Goal: Find contact information: Find contact information

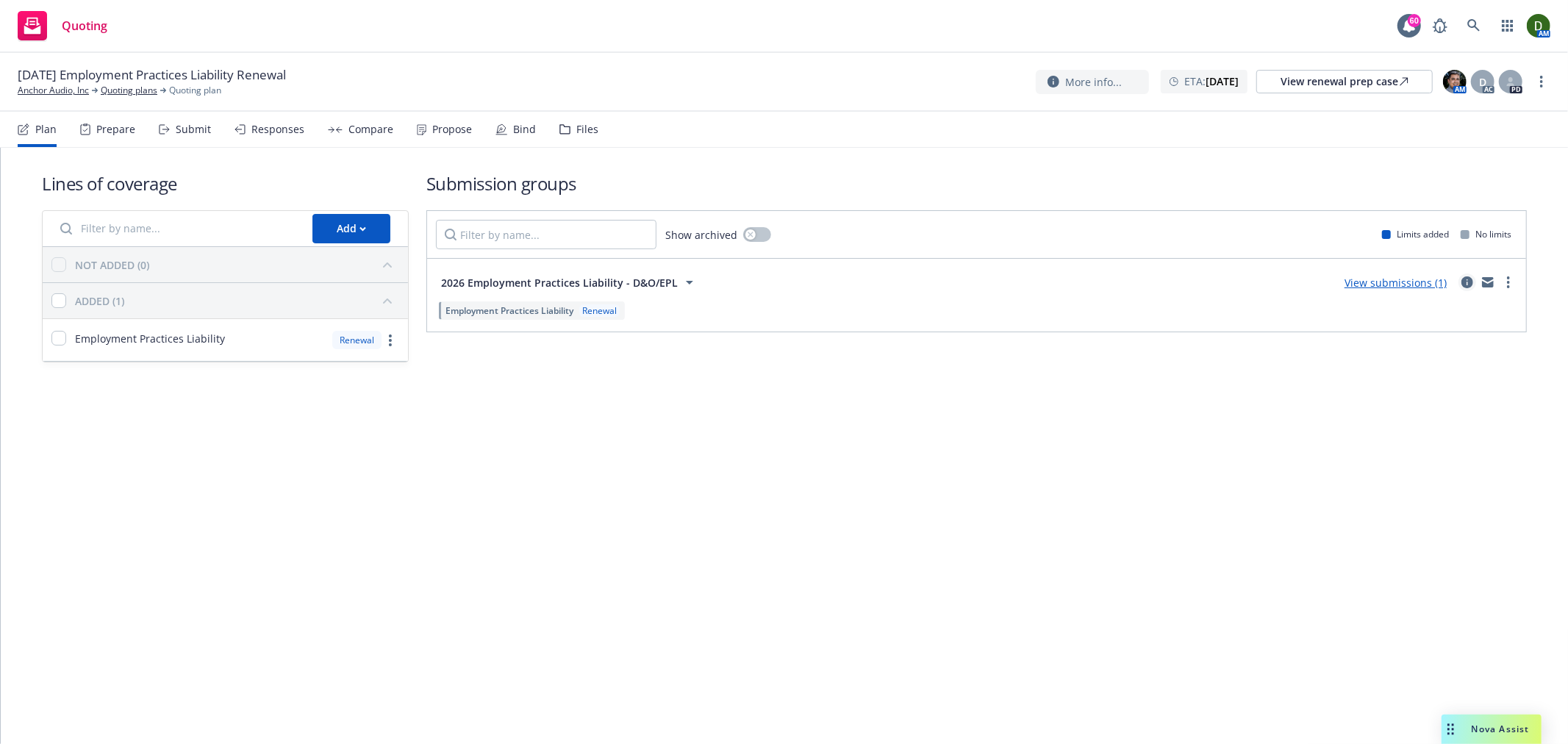
click at [1468, 281] on icon "circleInformation" at bounding box center [1467, 282] width 12 height 12
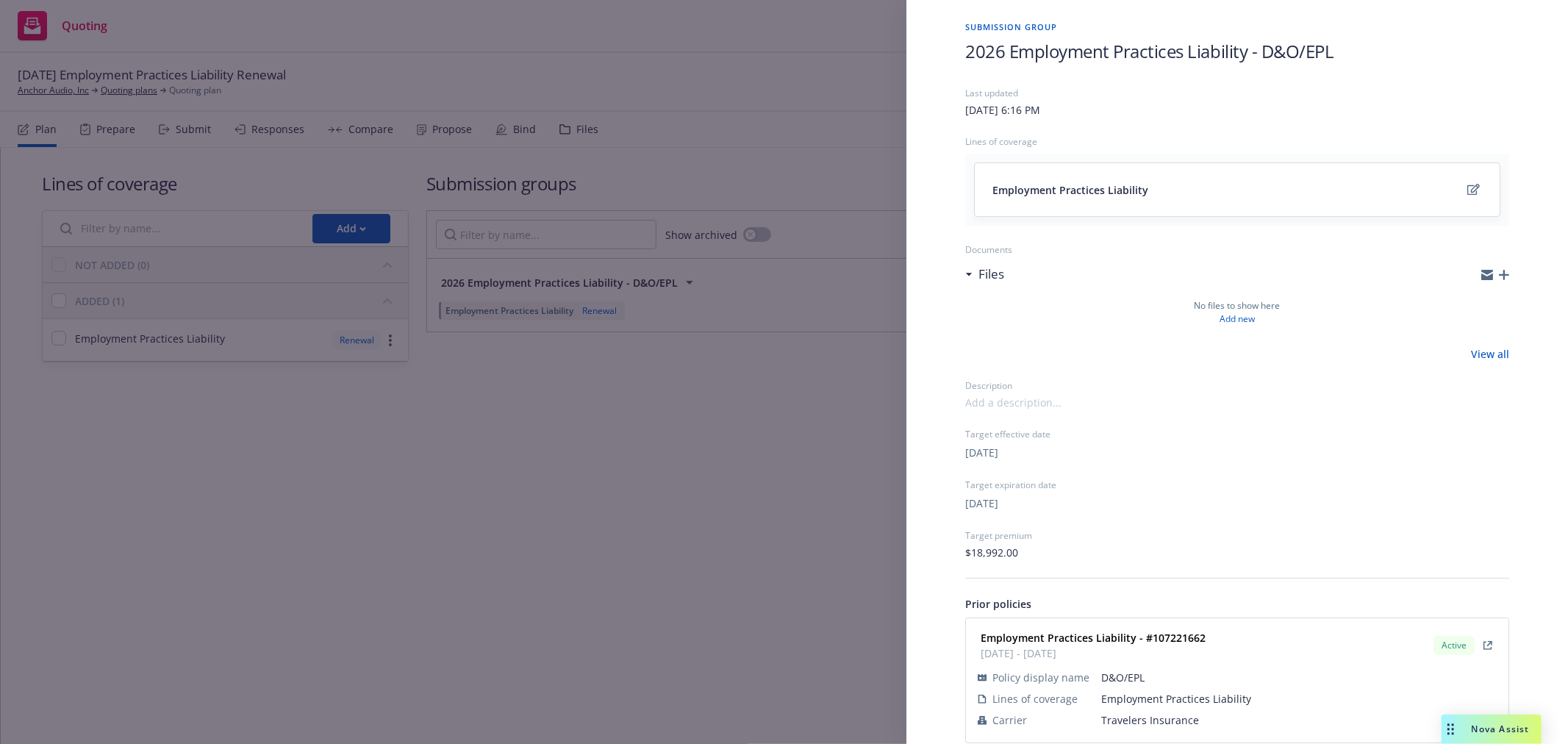
scroll to position [67, 0]
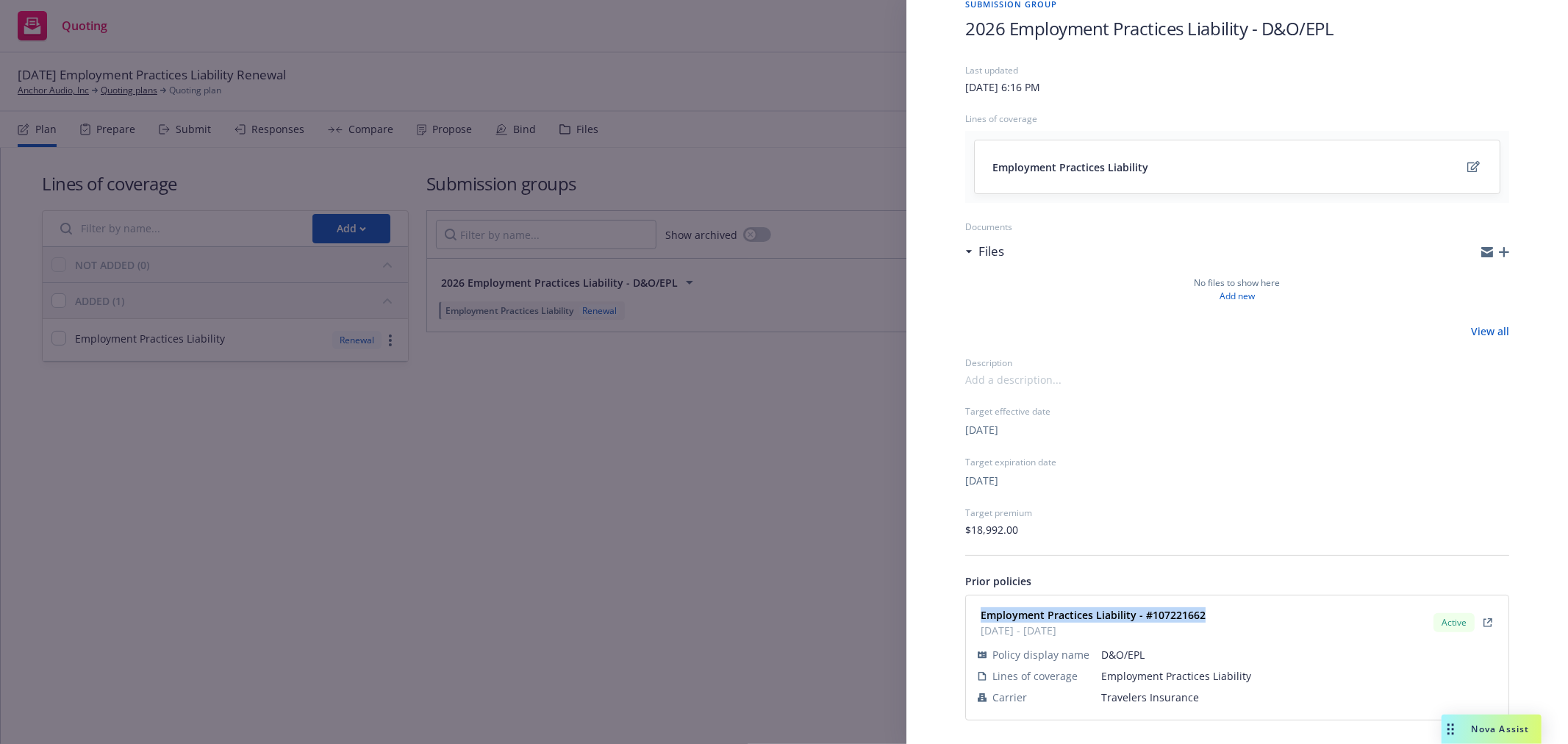
drag, startPoint x: 1198, startPoint y: 607, endPoint x: 954, endPoint y: 614, distance: 244.1
click at [954, 614] on div "Submission group 2026 Employment Practices Liability - D&O/EPL Last updated Sun…" at bounding box center [1238, 359] width 591 height 770
click at [607, 250] on div "Submission group 2026 Employment Practices Liability - D&O/EPL Last updated Sun…" at bounding box center [784, 372] width 1568 height 744
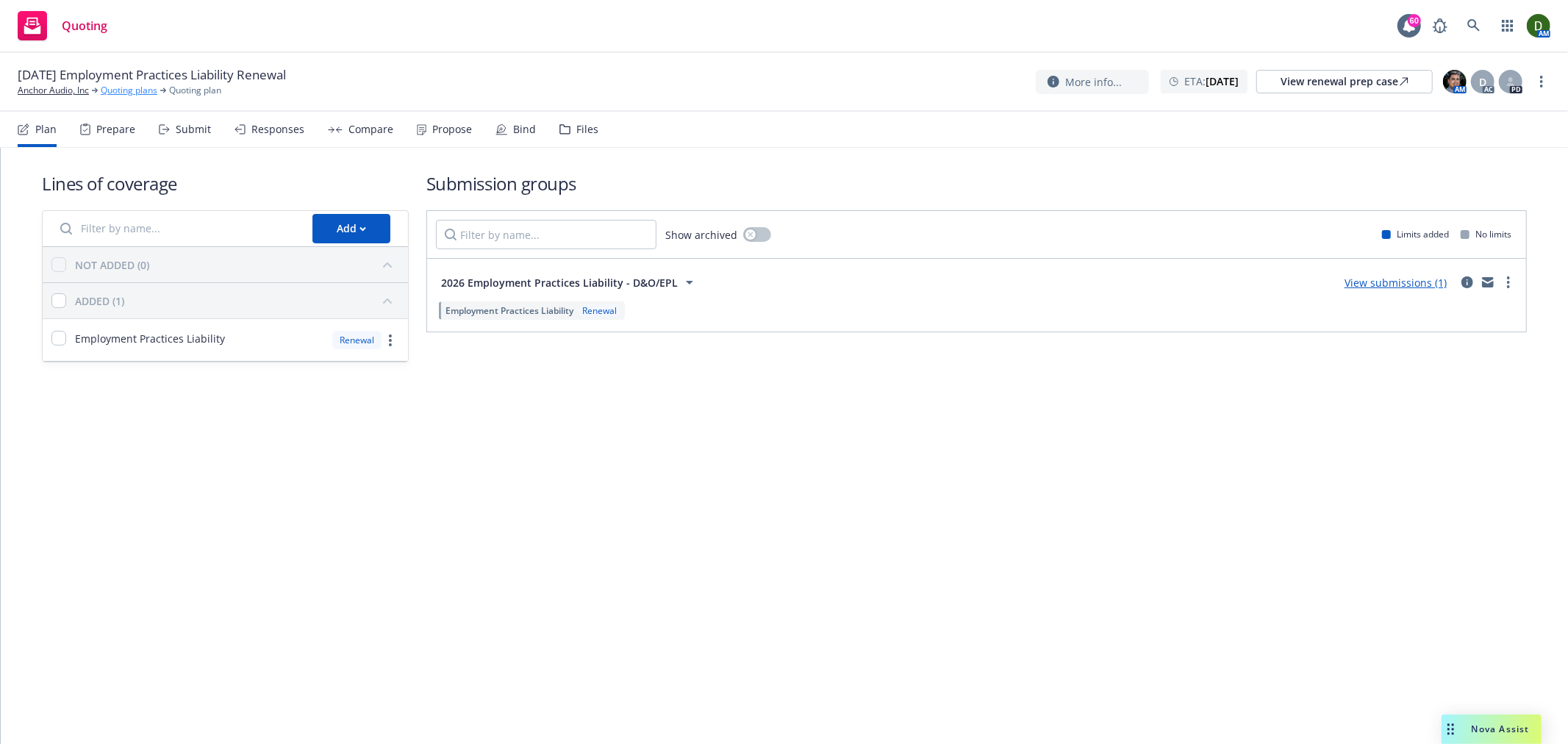
click at [120, 85] on link "Quoting plans" at bounding box center [128, 90] width 57 height 13
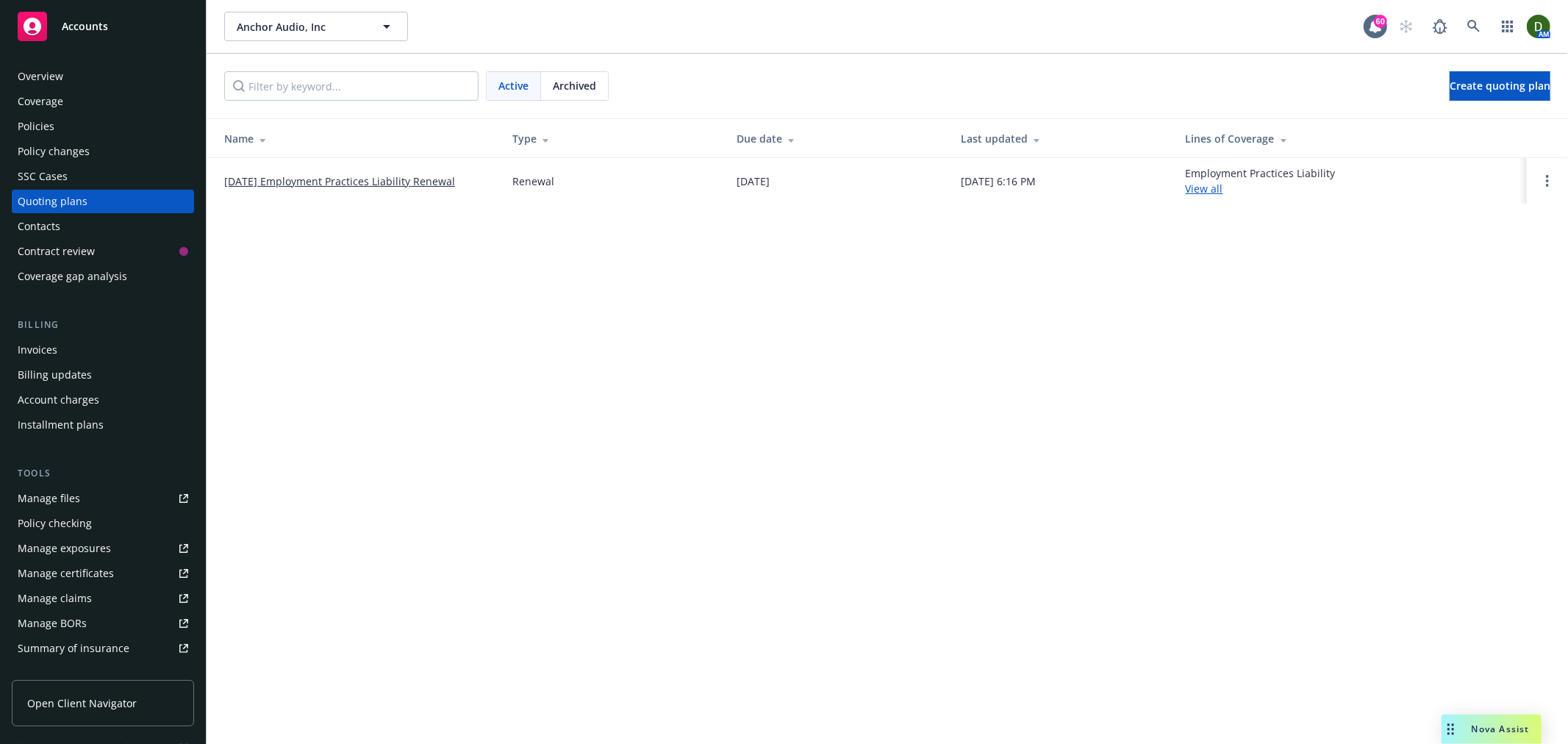
click at [588, 84] on span "Archived" at bounding box center [575, 85] width 43 height 15
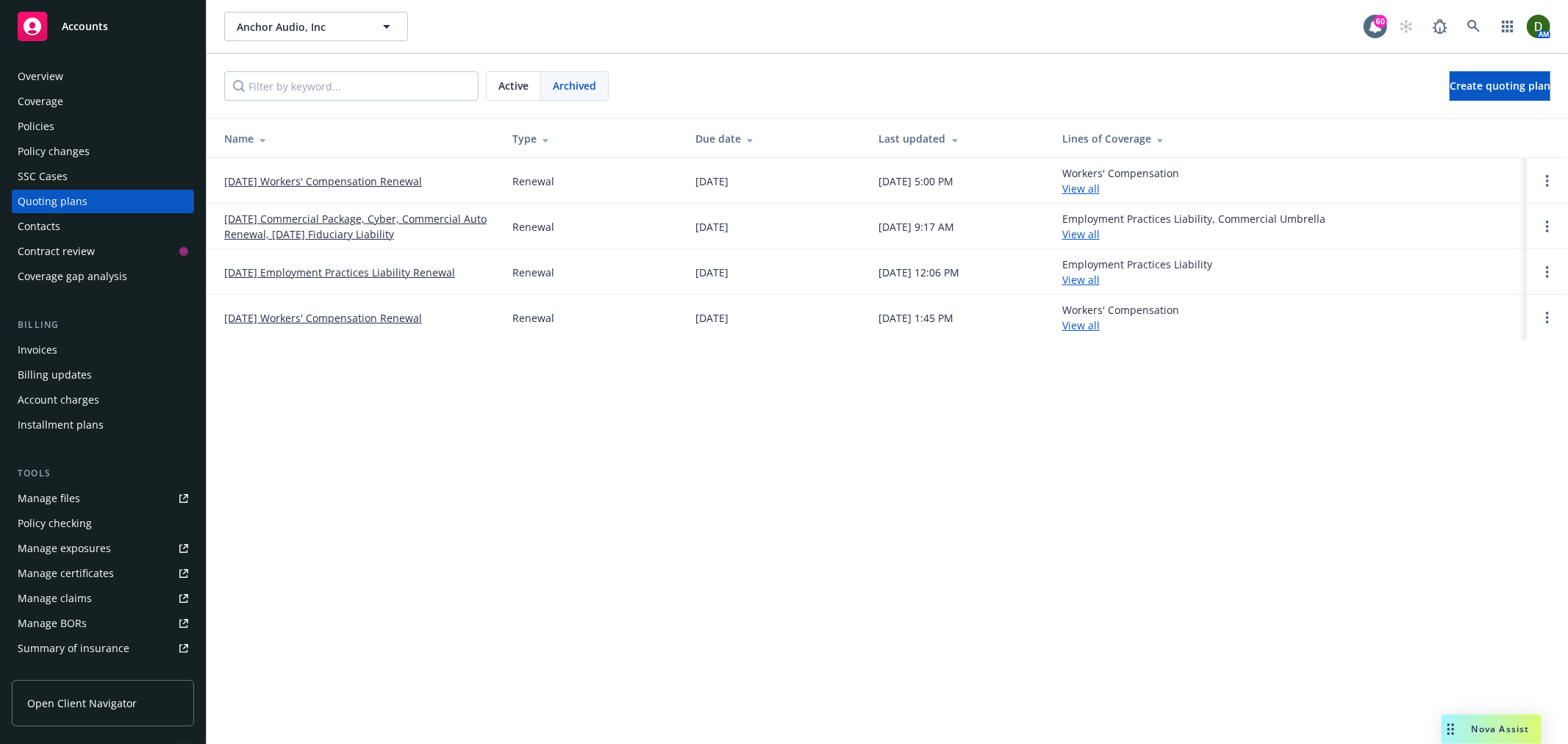
click at [302, 270] on link "[DATE] Employment Practices Liability Renewal" at bounding box center [339, 272] width 231 height 15
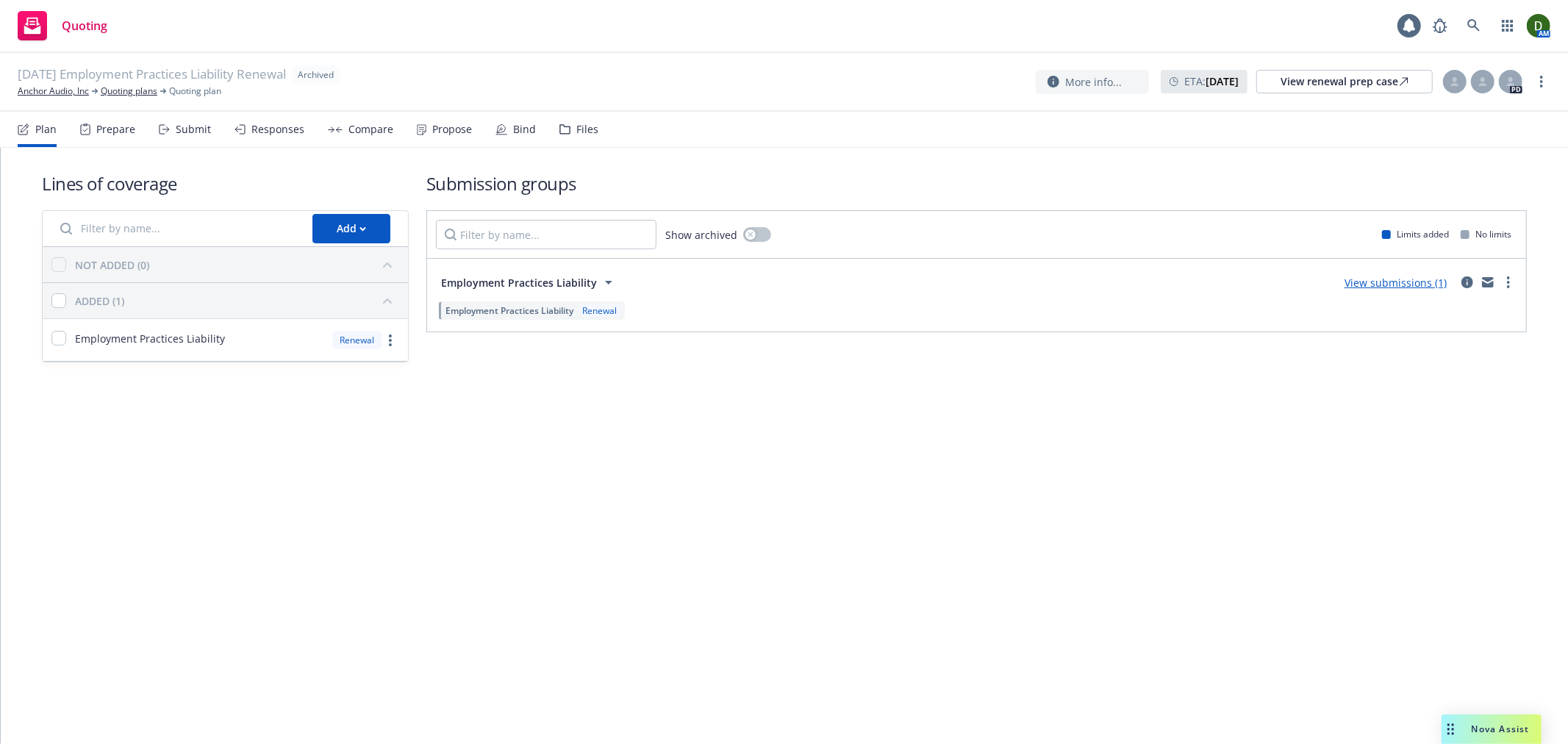
click at [581, 132] on div "Files" at bounding box center [587, 129] width 22 height 12
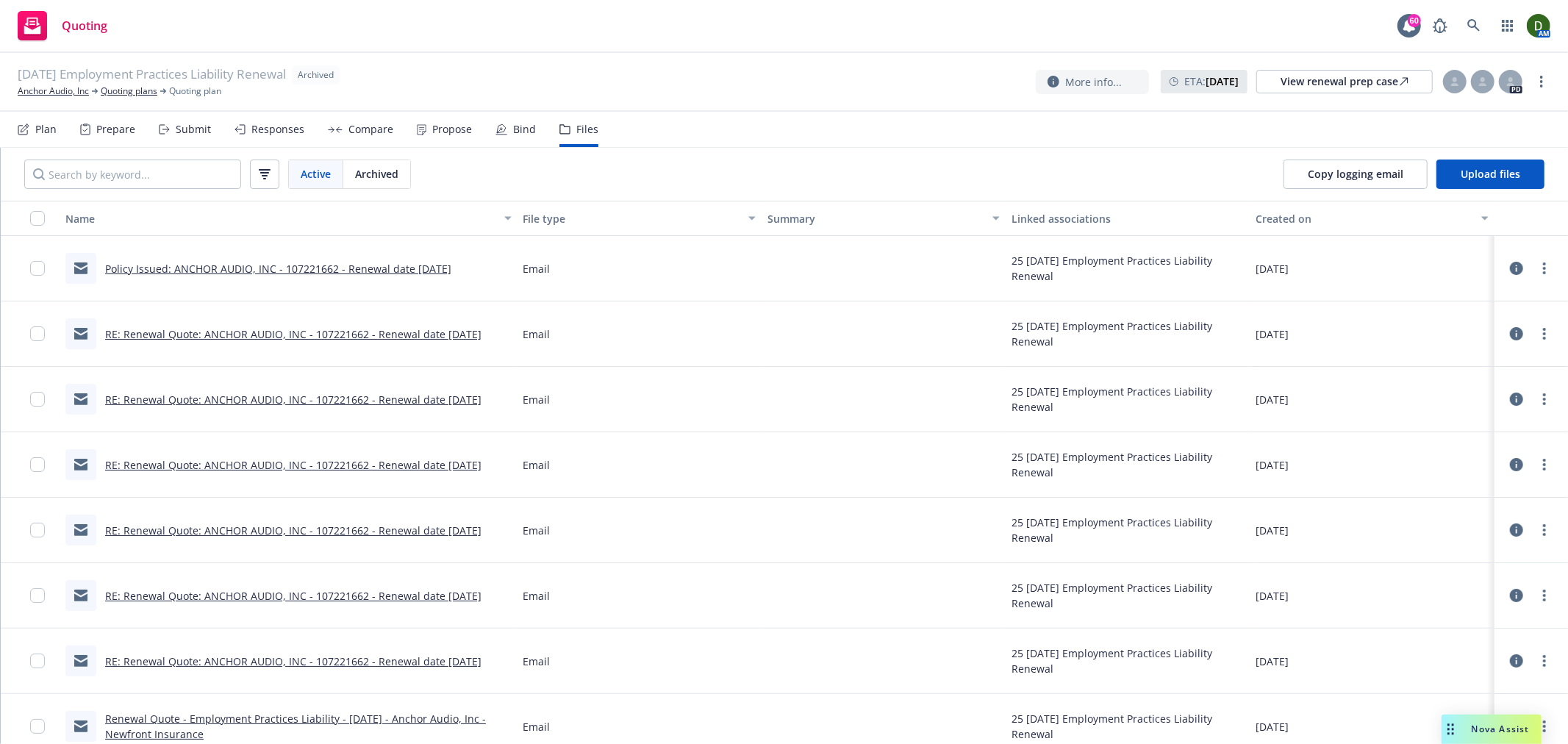
click at [291, 334] on link "RE: Renewal Quote: ANCHOR AUDIO, INC - 107221662 - Renewal date 02/12/2025" at bounding box center [293, 334] width 376 height 14
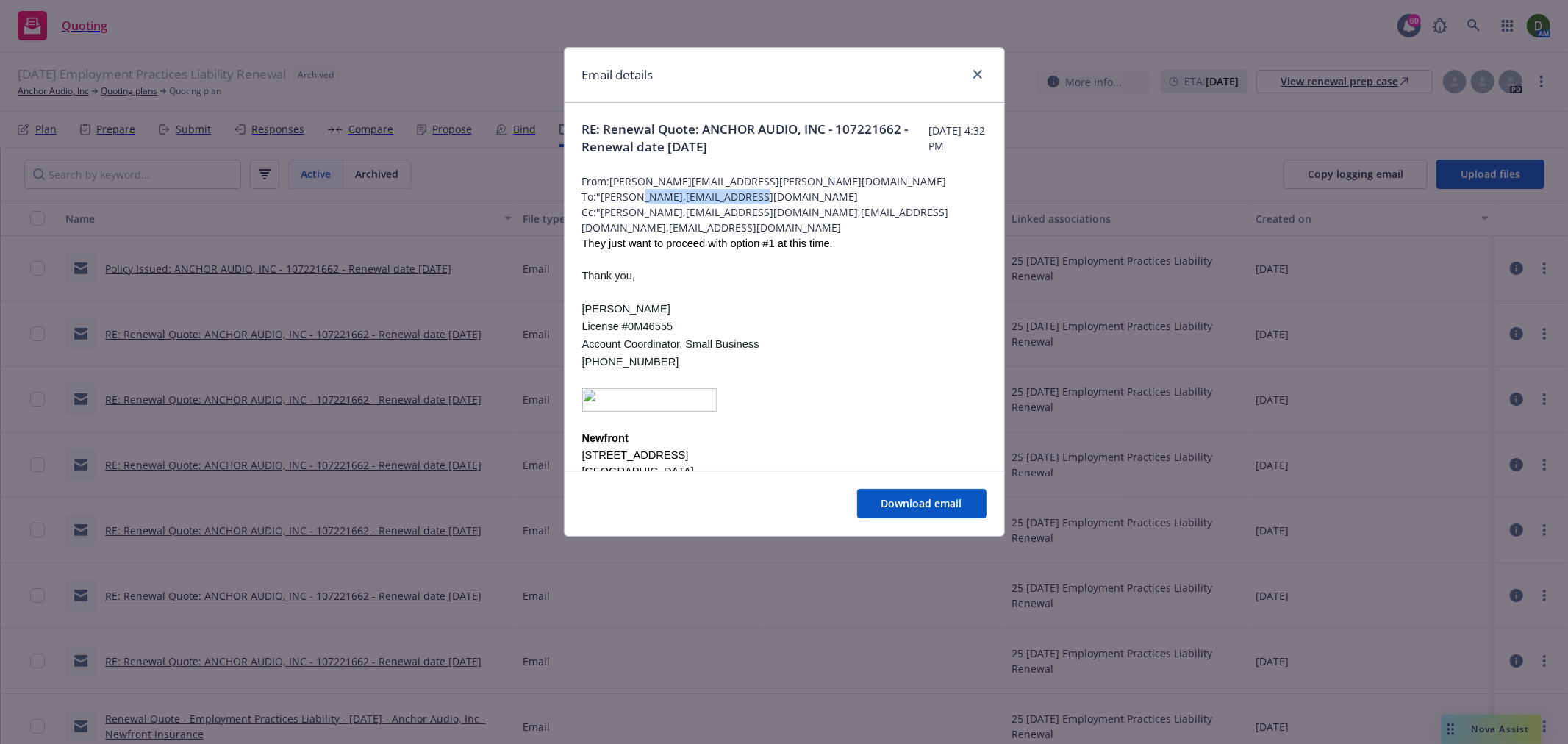
drag, startPoint x: 782, startPoint y: 191, endPoint x: 650, endPoint y: 206, distance: 132.8
click at [644, 200] on span "To: "Wooten,AWOOTEN@travelers.com" at bounding box center [784, 196] width 404 height 15
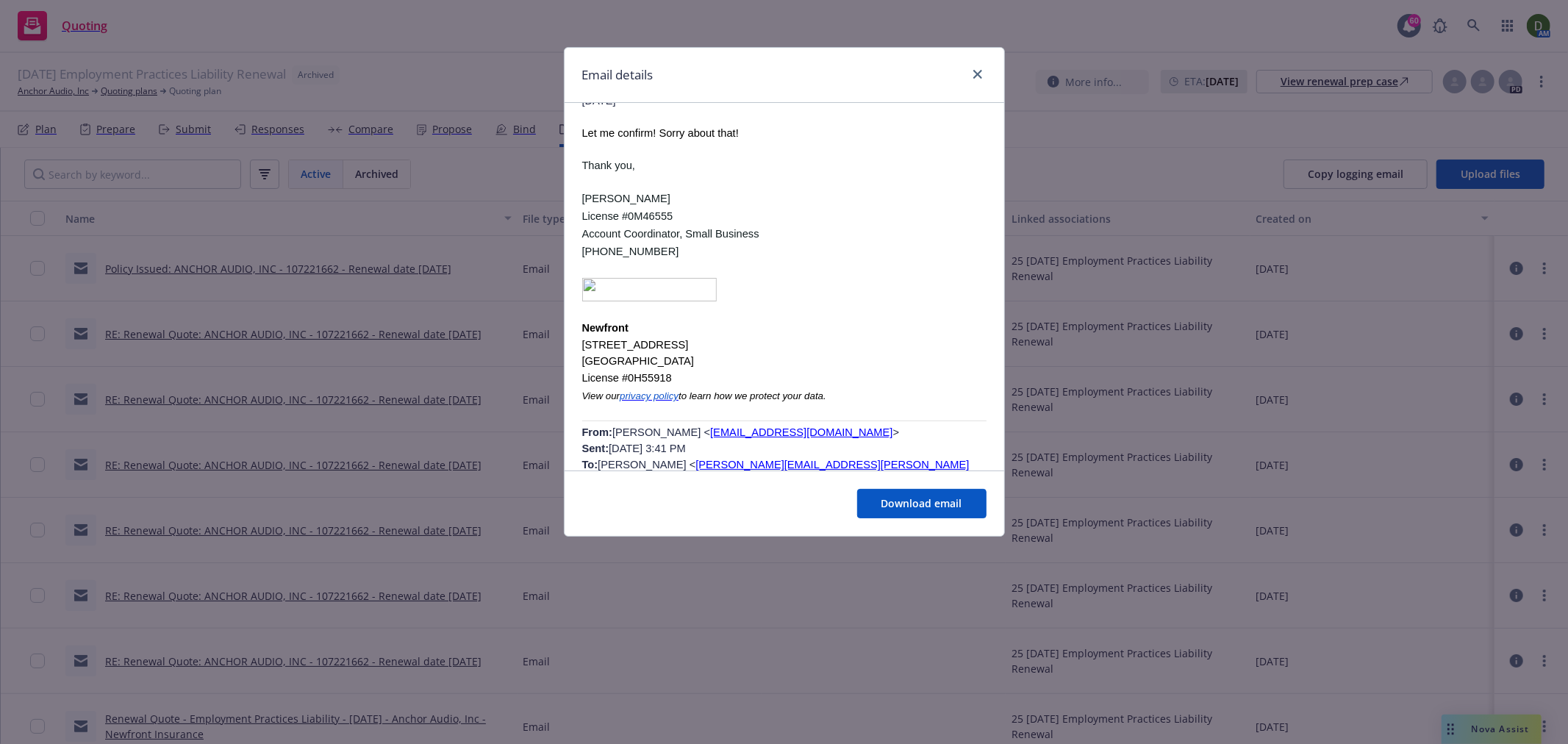
scroll to position [736, 0]
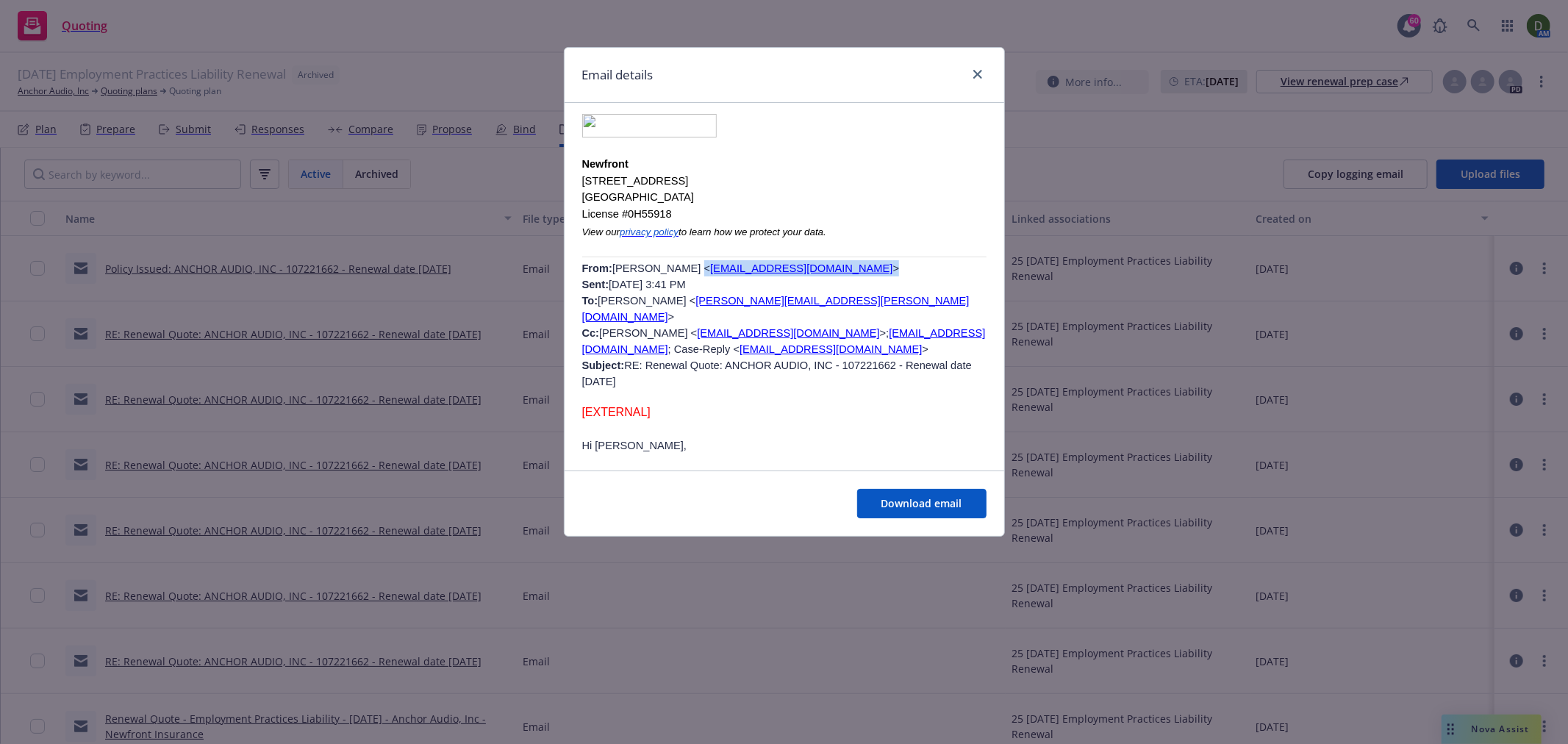
drag, startPoint x: 803, startPoint y: 243, endPoint x: 679, endPoint y: 240, distance: 124.0
click at [679, 261] on p "From: Wooten, Adam < AWOOTEN@travelers.com > Sent: Wednesday, February 12, 2025…" at bounding box center [784, 325] width 404 height 129
drag, startPoint x: 801, startPoint y: 235, endPoint x: 686, endPoint y: 239, distance: 115.1
click at [686, 261] on p "From: Wooten, Adam < AWOOTEN@travelers.com > Sent: Wednesday, February 12, 2025…" at bounding box center [784, 325] width 404 height 129
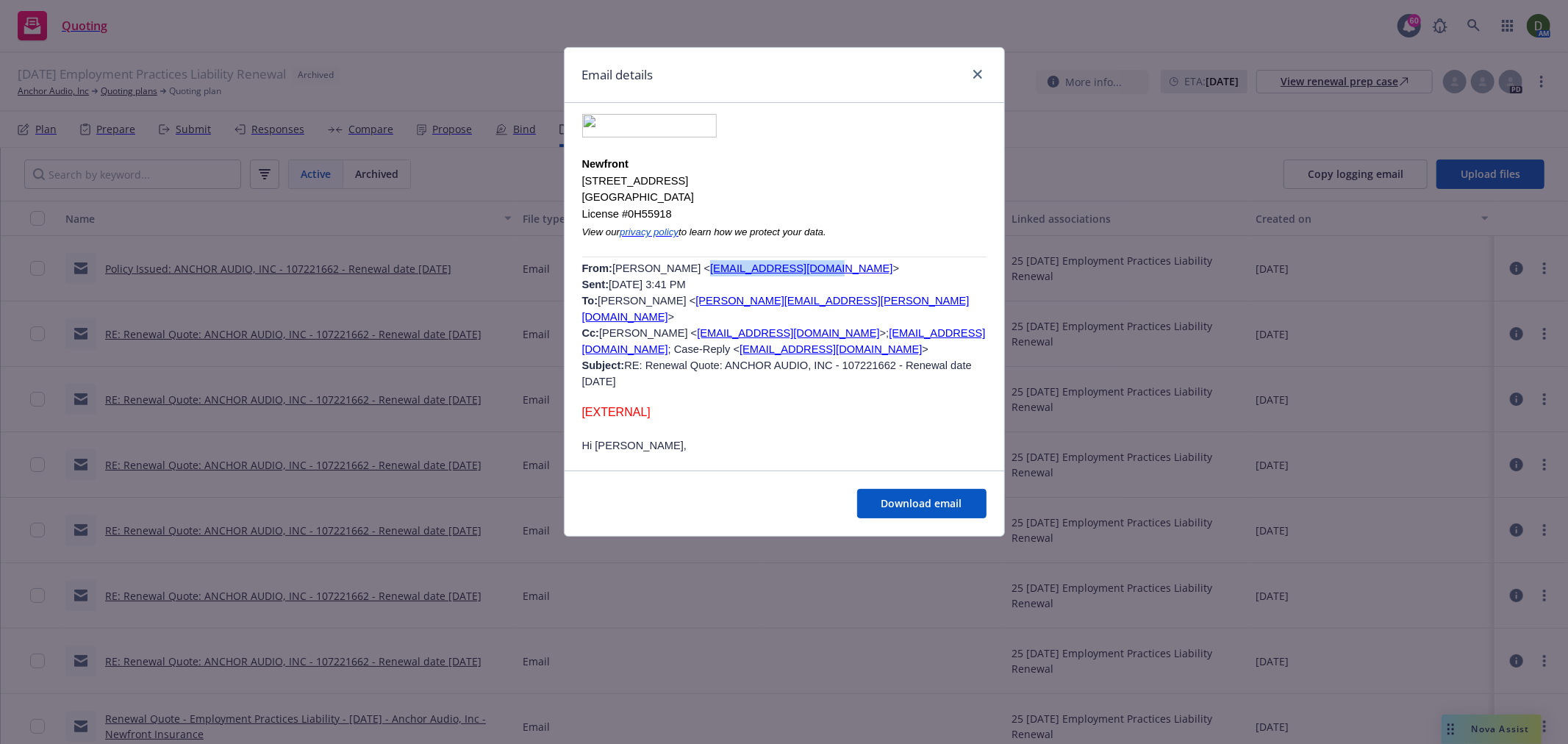
copy link "AWOOTEN@travelers.com"
click at [969, 70] on link "close" at bounding box center [978, 75] width 18 height 18
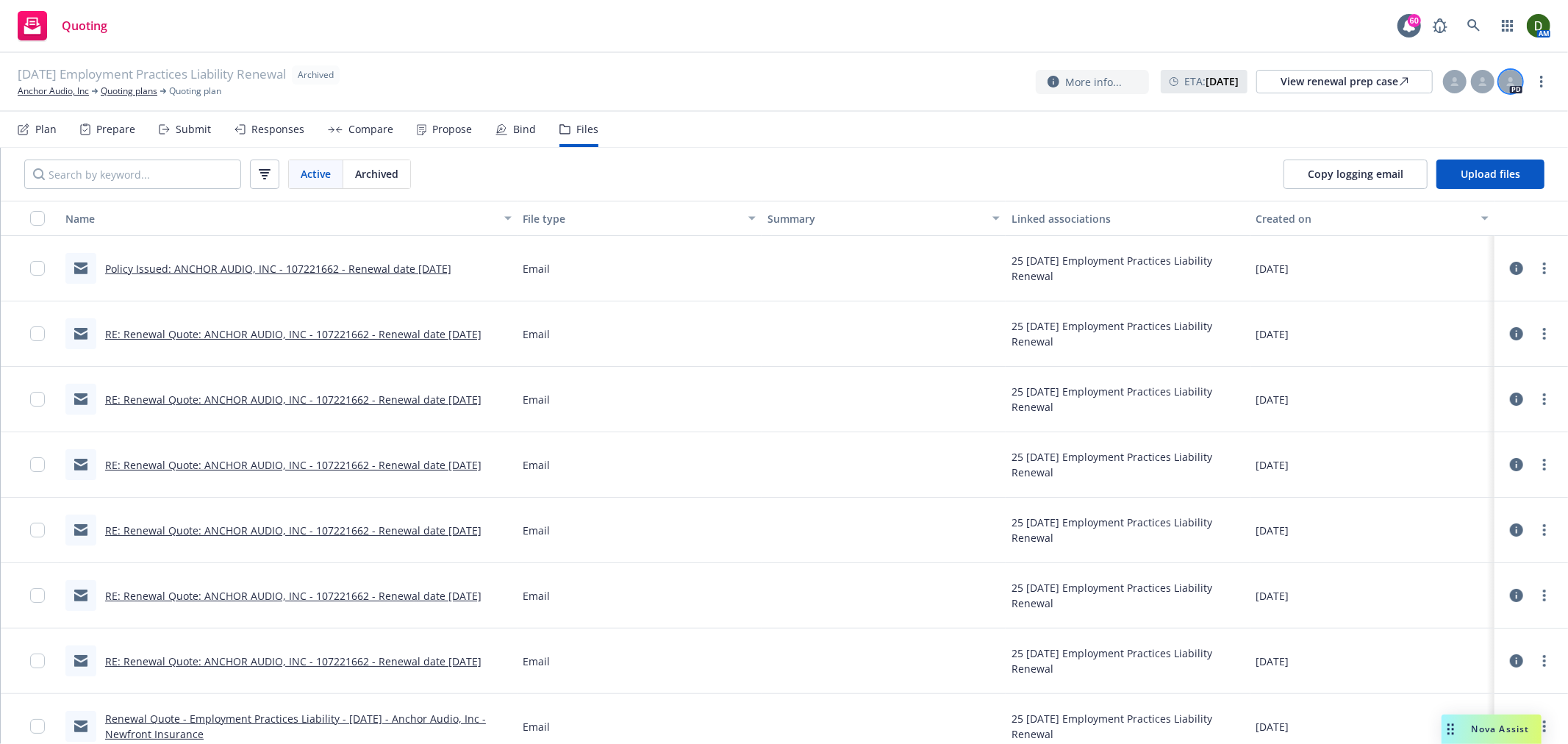
click at [1507, 75] on div at bounding box center [1511, 82] width 23 height 23
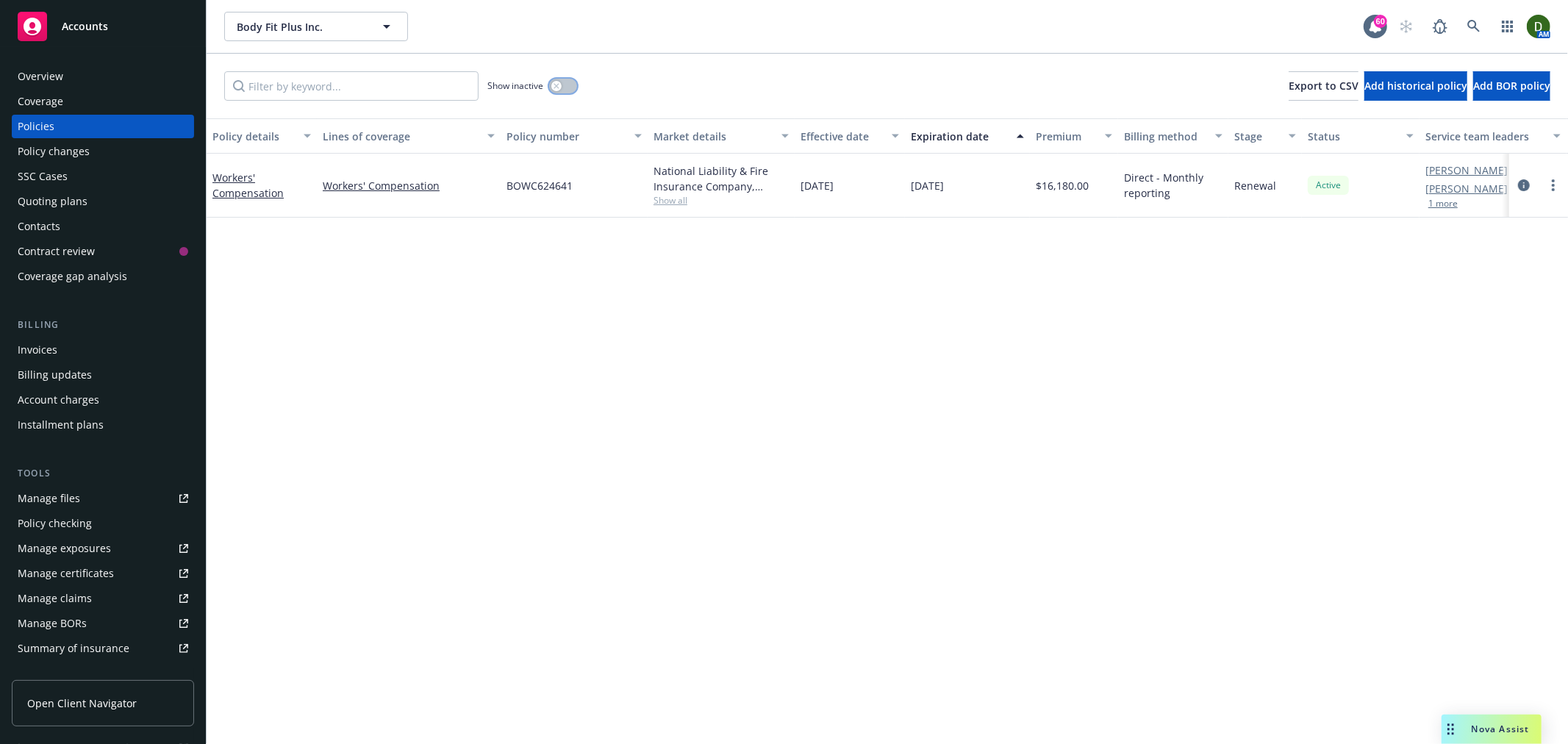
click at [561, 81] on button "button" at bounding box center [563, 86] width 28 height 14
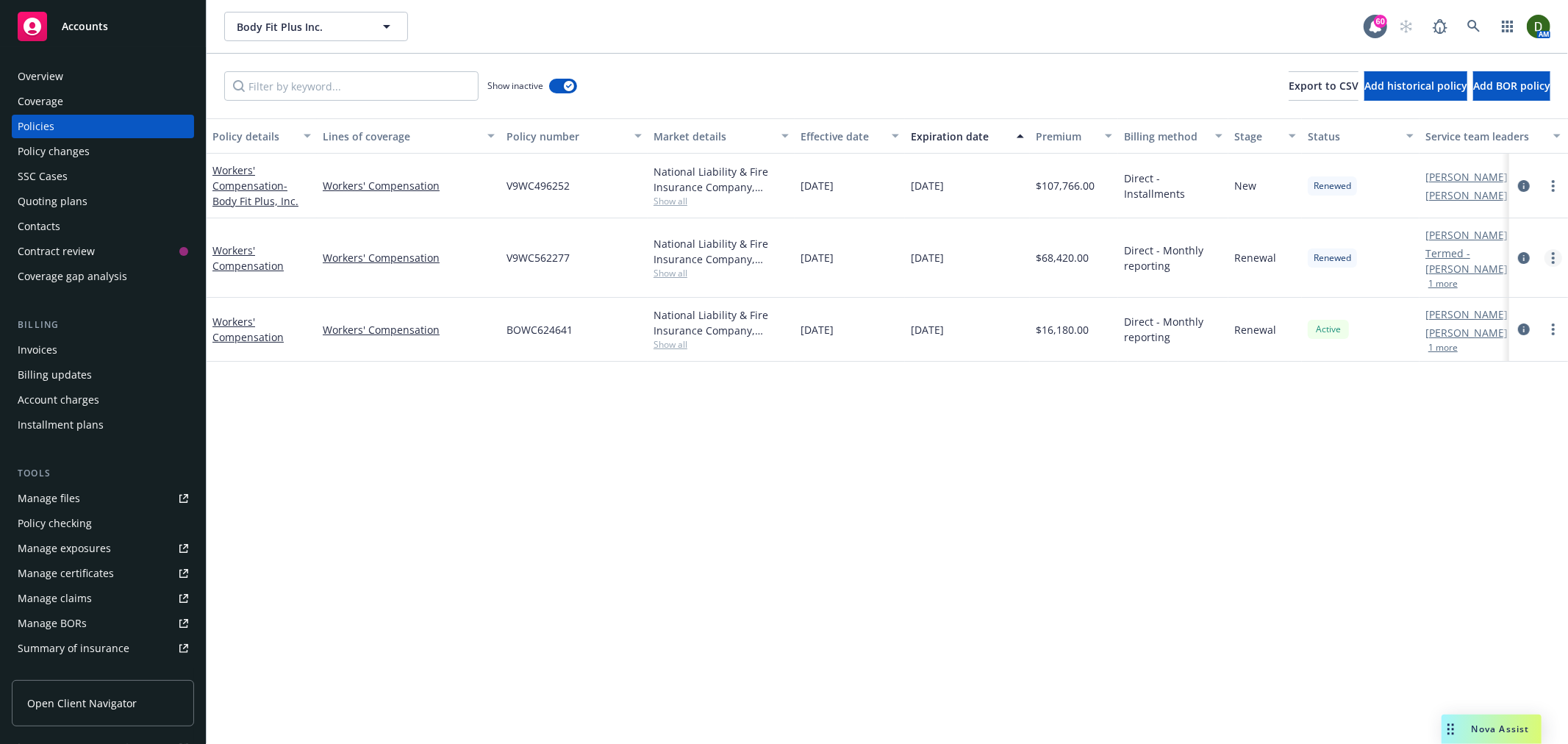
click at [1551, 262] on link "more" at bounding box center [1554, 259] width 18 height 18
click at [1446, 457] on link "Copy logging email" at bounding box center [1475, 465] width 172 height 30
click at [135, 78] on div "Overview" at bounding box center [103, 76] width 171 height 23
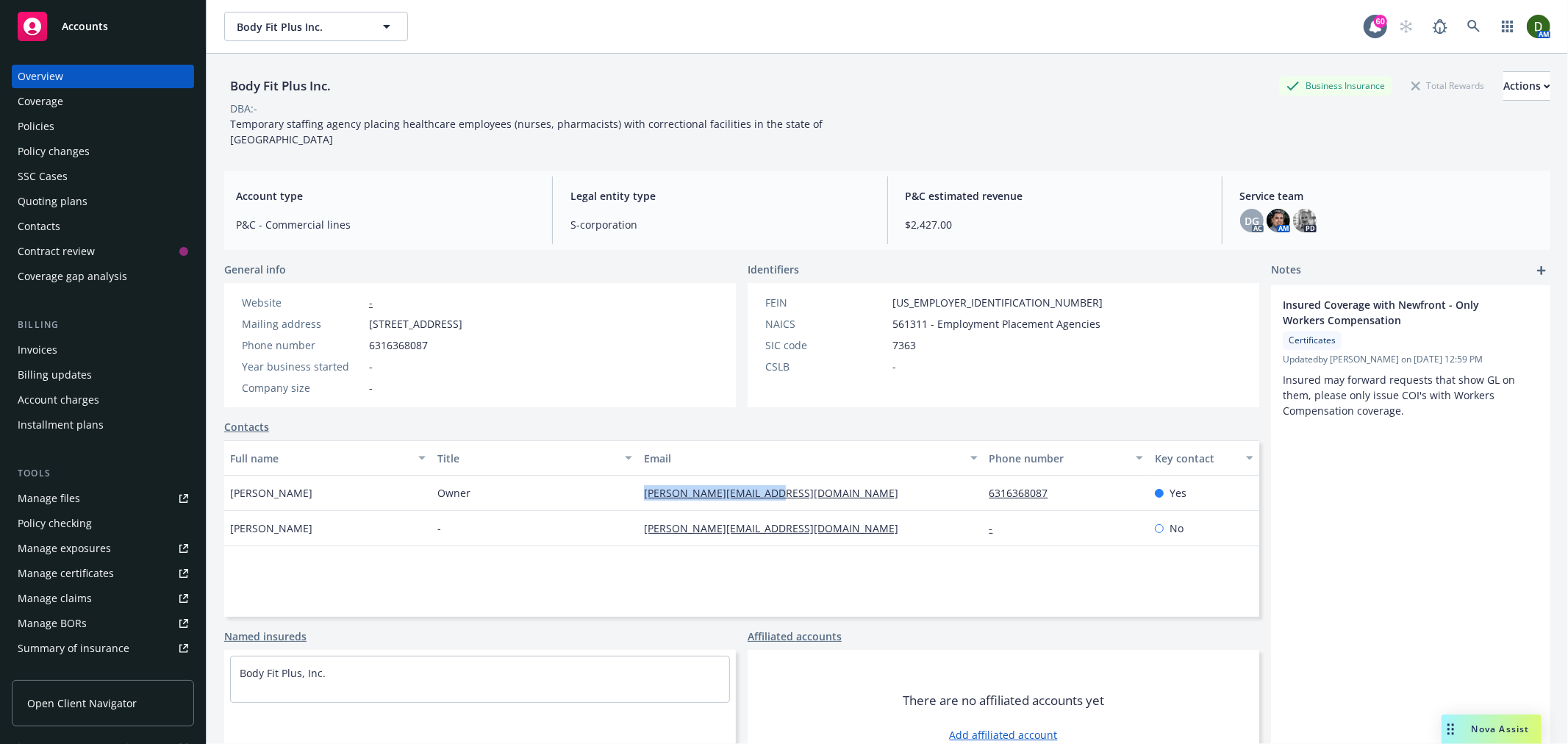
drag, startPoint x: 808, startPoint y: 460, endPoint x: 636, endPoint y: 484, distance: 173.7
click at [639, 484] on div "siva@bodyfitplusinc.com" at bounding box center [811, 493] width 345 height 35
copy link "siva@bodyfitplusinc.com"
drag, startPoint x: 824, startPoint y: 512, endPoint x: 527, endPoint y: 533, distance: 297.7
click at [527, 533] on div "Full name Title Email Phone number Key contact Siva Konatham Owner siva@bodyfit…" at bounding box center [742, 528] width 1035 height 176
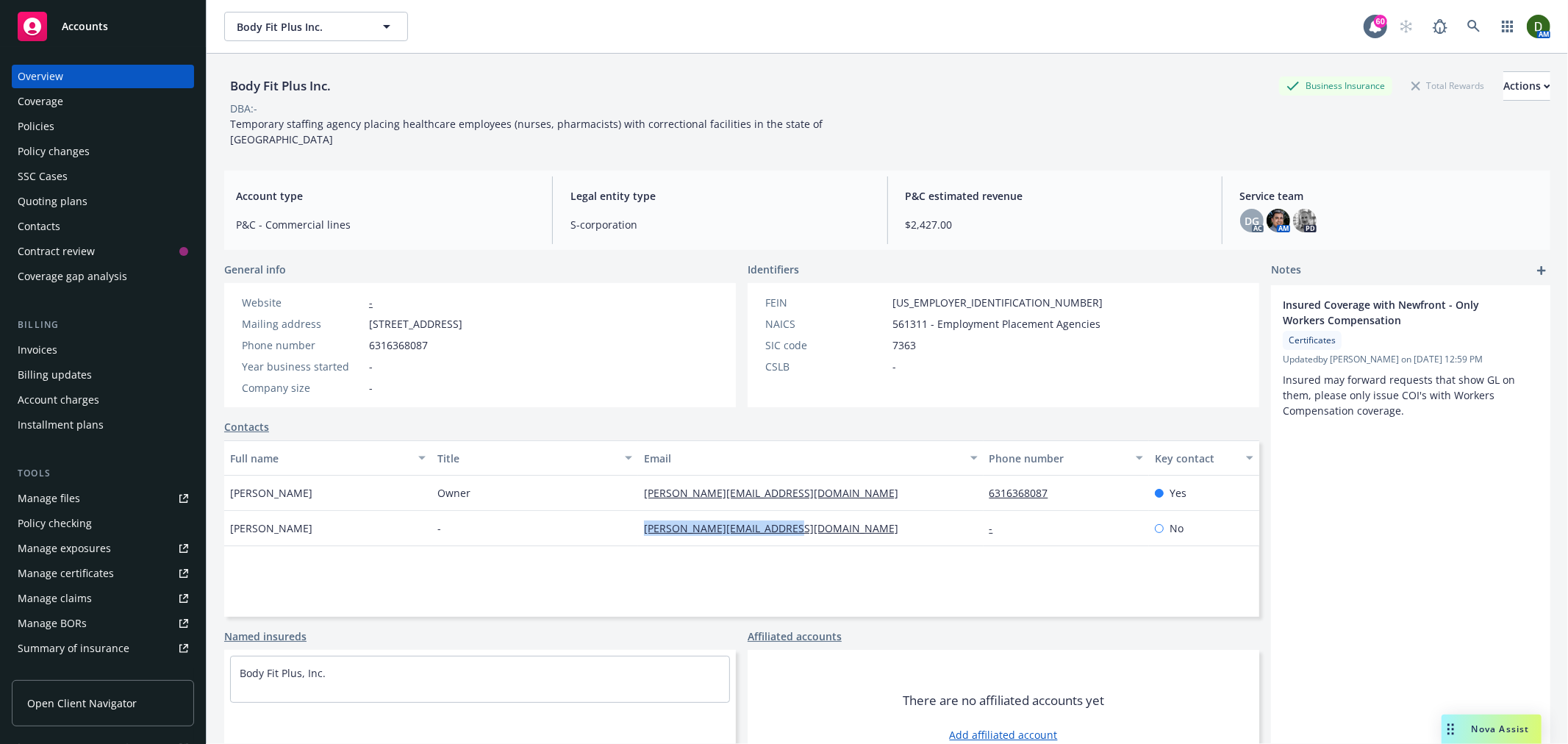
copy div "srujana@bodyfitplusinc.com"
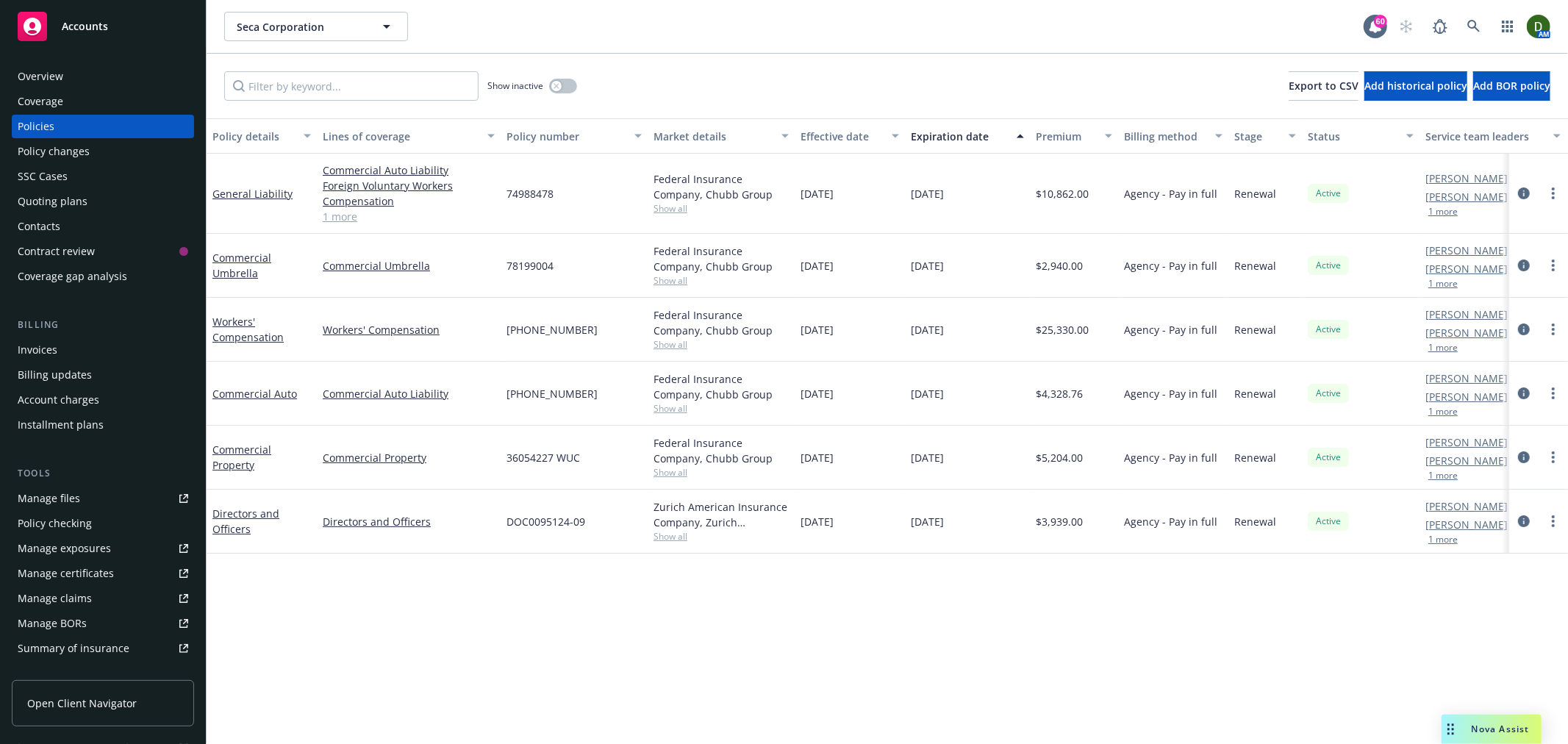
click at [154, 84] on div "Overview" at bounding box center [103, 76] width 171 height 23
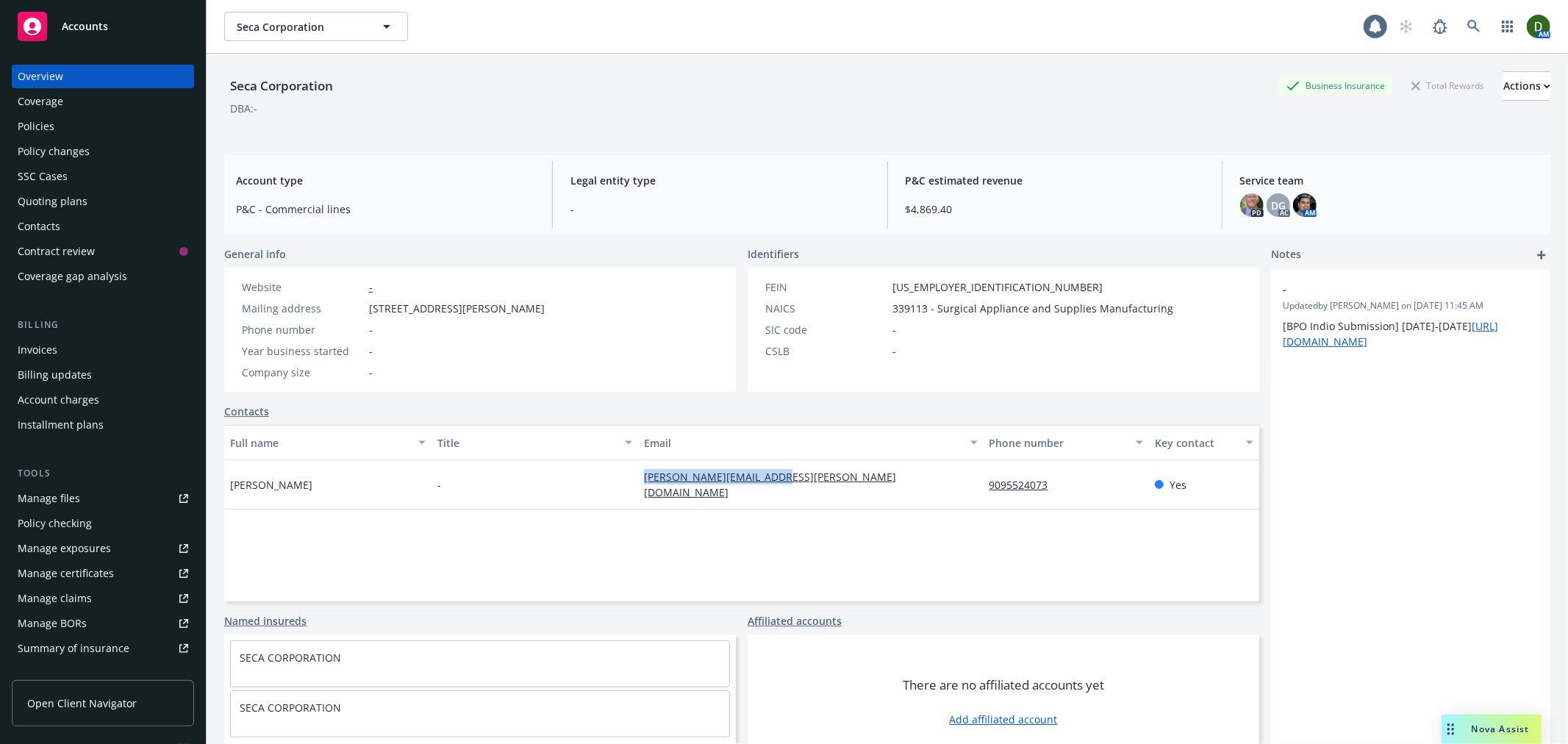
drag, startPoint x: 817, startPoint y: 462, endPoint x: 612, endPoint y: 483, distance: 206.1
click at [612, 483] on div "[PERSON_NAME] - [PERSON_NAME][EMAIL_ADDRESS][PERSON_NAME][DOMAIN_NAME] 90955240…" at bounding box center [742, 484] width 1035 height 49
copy div "[PERSON_NAME][EMAIL_ADDRESS][PERSON_NAME][DOMAIN_NAME]"
